Goal: Navigation & Orientation: Find specific page/section

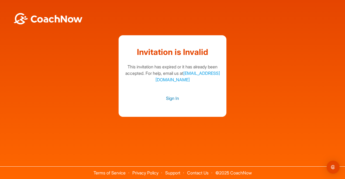
click at [173, 98] on link "Sign In" at bounding box center [172, 98] width 97 height 7
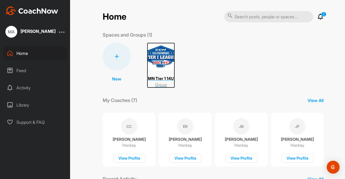
click at [164, 57] on img at bounding box center [161, 57] width 28 height 28
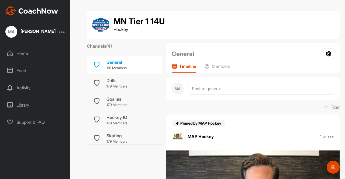
click at [23, 54] on div "Home" at bounding box center [35, 53] width 65 height 13
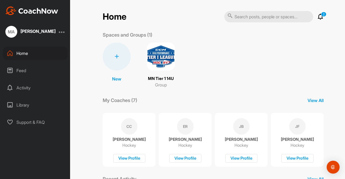
click at [24, 106] on div "Library" at bounding box center [35, 104] width 65 height 13
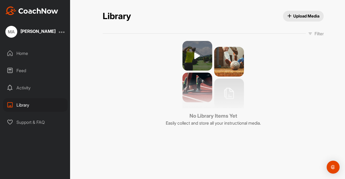
click at [27, 88] on div "Activity" at bounding box center [35, 87] width 65 height 13
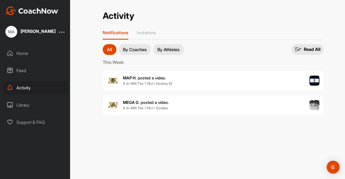
click at [175, 47] on p "By Athletes" at bounding box center [168, 49] width 22 height 4
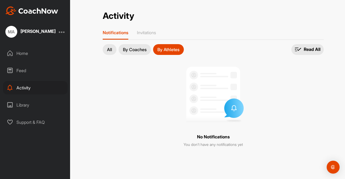
click at [145, 31] on p "Invitations" at bounding box center [146, 32] width 19 height 5
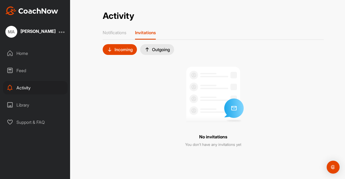
click at [27, 50] on div "Home" at bounding box center [35, 53] width 65 height 13
